Goal: Book appointment/travel/reservation

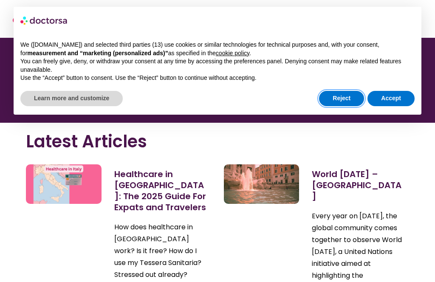
click at [349, 96] on button "Reject" at bounding box center [341, 98] width 45 height 15
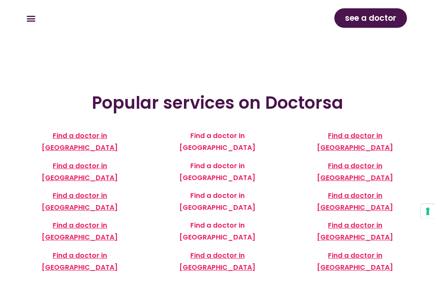
scroll to position [162, 0]
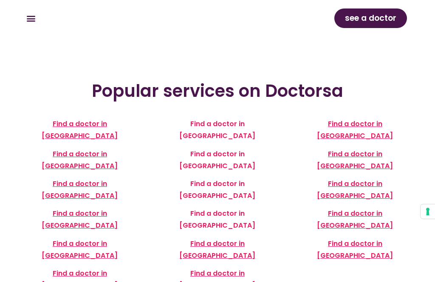
click at [380, 208] on span "Find a doctor in Seville" at bounding box center [355, 219] width 76 height 22
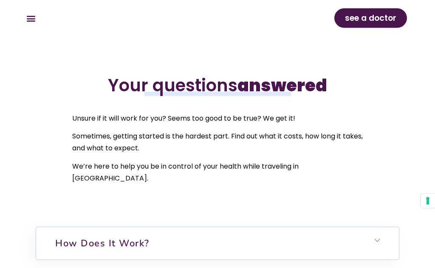
scroll to position [2618, 0]
click at [49, 227] on h6 "How does it work?" at bounding box center [217, 243] width 362 height 32
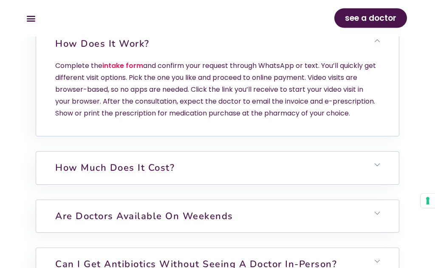
scroll to position [2817, 0]
click at [376, 162] on icon at bounding box center [376, 164] width 5 height 5
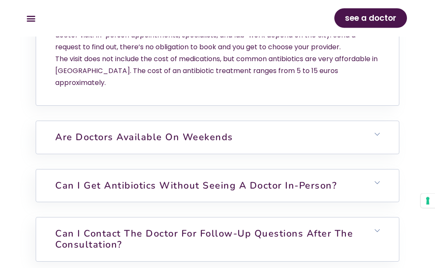
scroll to position [2996, 0]
click at [380, 217] on h6 "Can I contact the doctor for follow-up questions after the consultation?" at bounding box center [217, 239] width 362 height 44
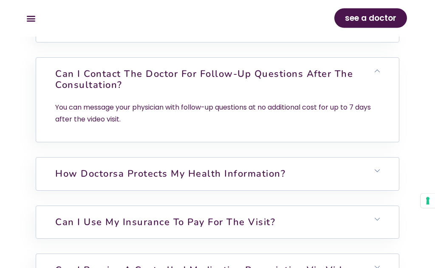
scroll to position [3161, 0]
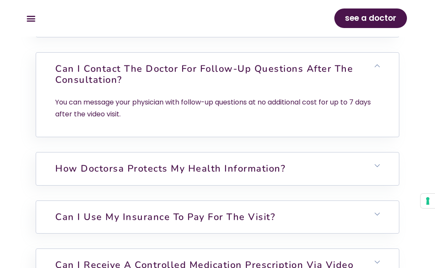
click at [378, 201] on h6 "Can I use my insurance to pay for the visit?" at bounding box center [217, 217] width 362 height 32
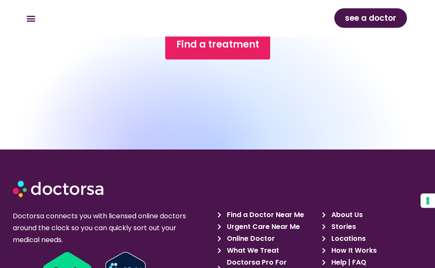
scroll to position [3774, 0]
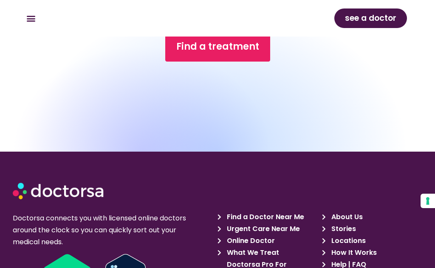
click at [299, 211] on span "Find a Doctor Near Me" at bounding box center [264, 217] width 79 height 12
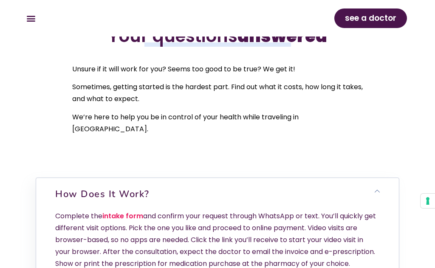
scroll to position [2665, 0]
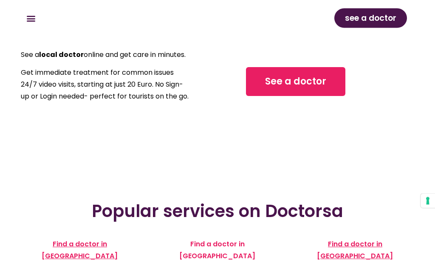
scroll to position [33, 0]
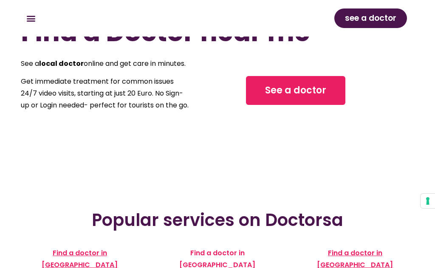
click at [326, 105] on link "See a doctor" at bounding box center [295, 90] width 99 height 29
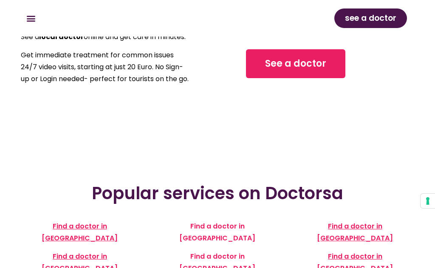
scroll to position [0, 0]
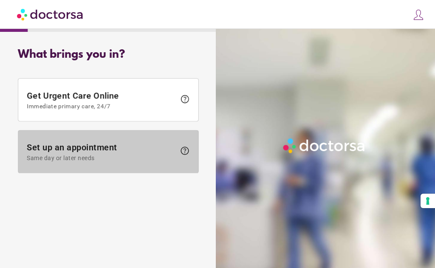
click at [43, 150] on span "Set up an appointment Same day or later needs" at bounding box center [101, 151] width 149 height 19
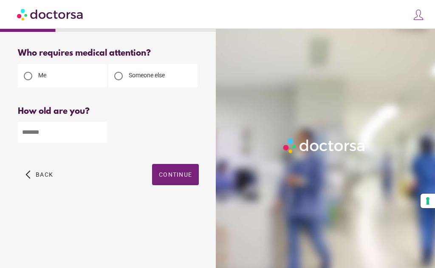
click at [45, 136] on input "number" at bounding box center [62, 132] width 89 height 21
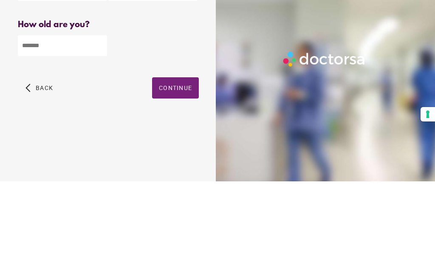
type input "**"
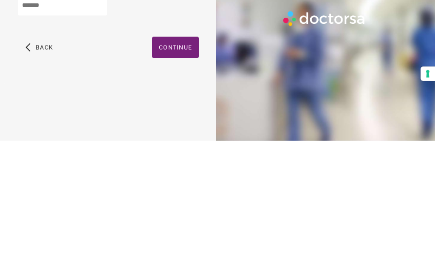
click at [188, 171] on span "Continue" at bounding box center [175, 174] width 33 height 7
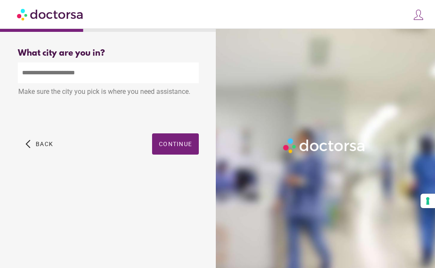
click at [26, 74] on input "text" at bounding box center [108, 72] width 181 height 21
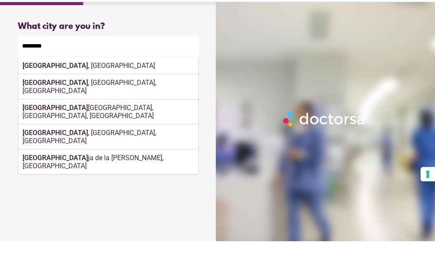
click at [71, 84] on div "Seville , Spain" at bounding box center [108, 92] width 180 height 17
type input "**********"
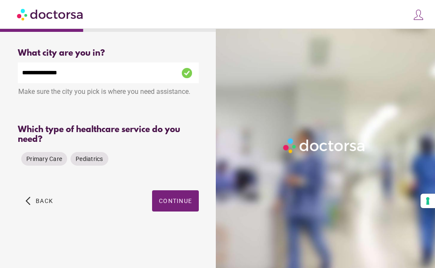
click at [47, 155] on span "Primary Care" at bounding box center [44, 158] width 36 height 7
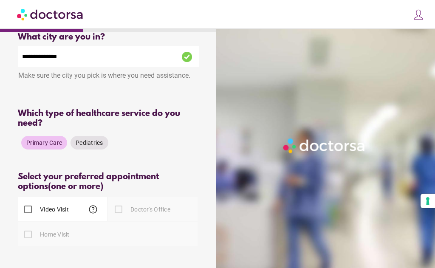
scroll to position [0, 0]
